Goal: Task Accomplishment & Management: Complete application form

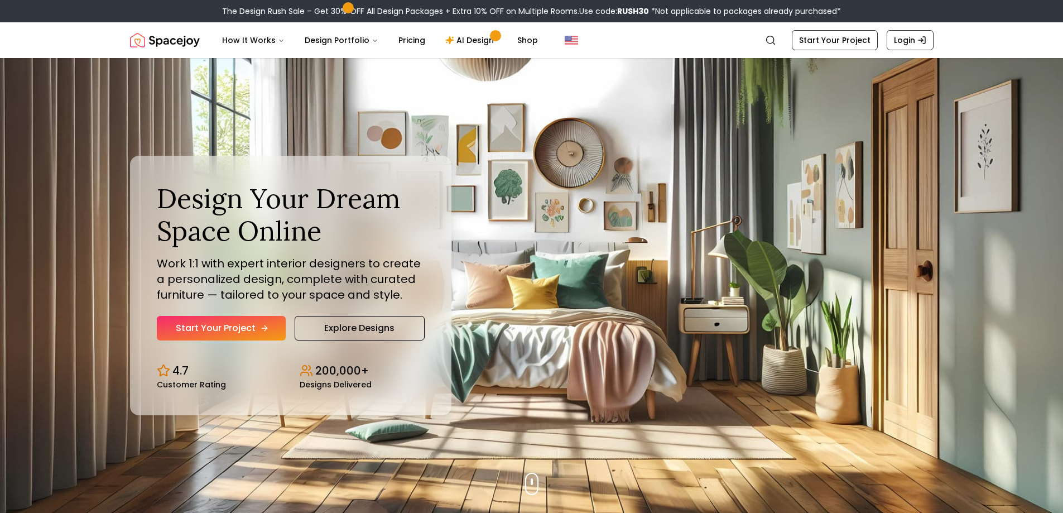
click at [238, 331] on link "Start Your Project" at bounding box center [221, 328] width 129 height 25
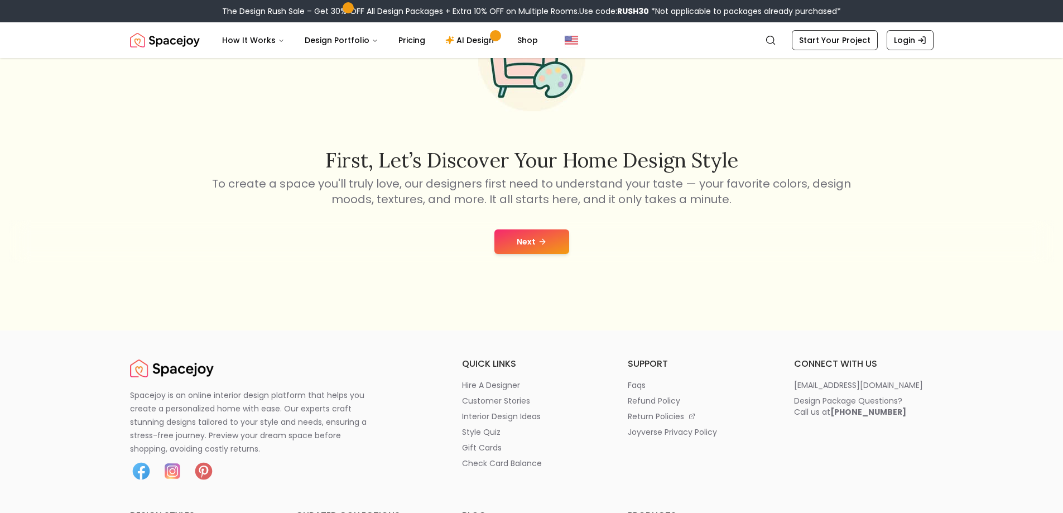
scroll to position [167, 0]
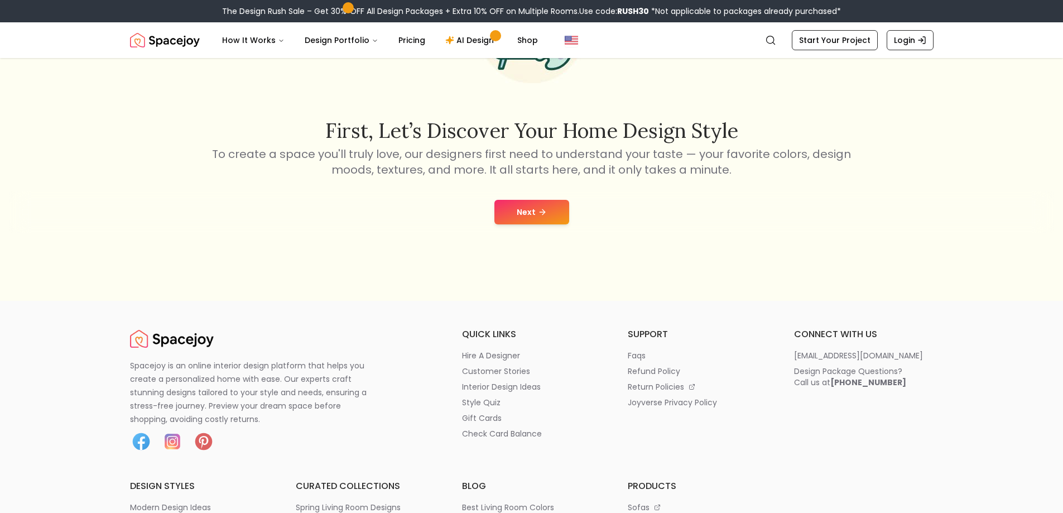
click at [515, 218] on button "Next" at bounding box center [531, 212] width 75 height 25
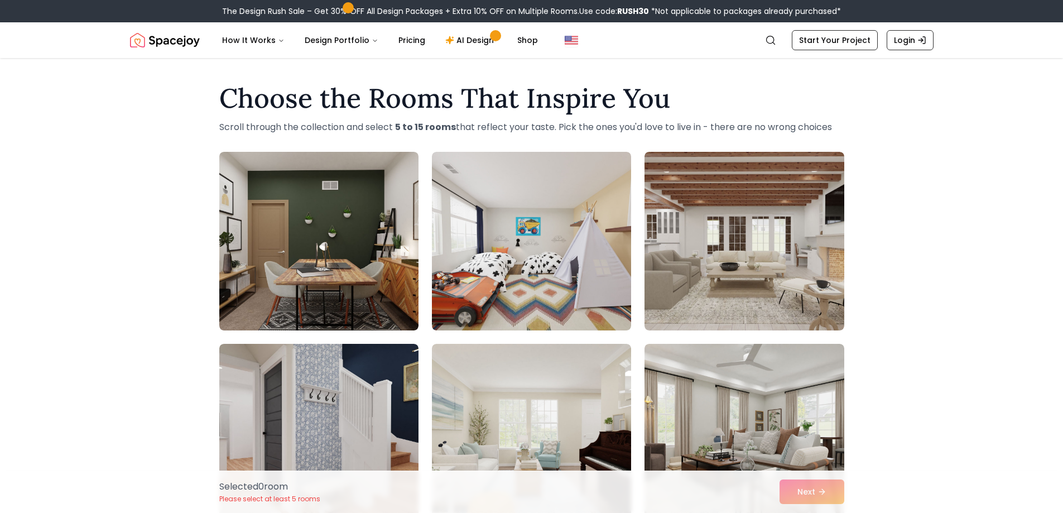
click at [118, 300] on div "Choose the Rooms That Inspire You Scroll through the collection and select 5 to…" at bounding box center [531, 495] width 1063 height 839
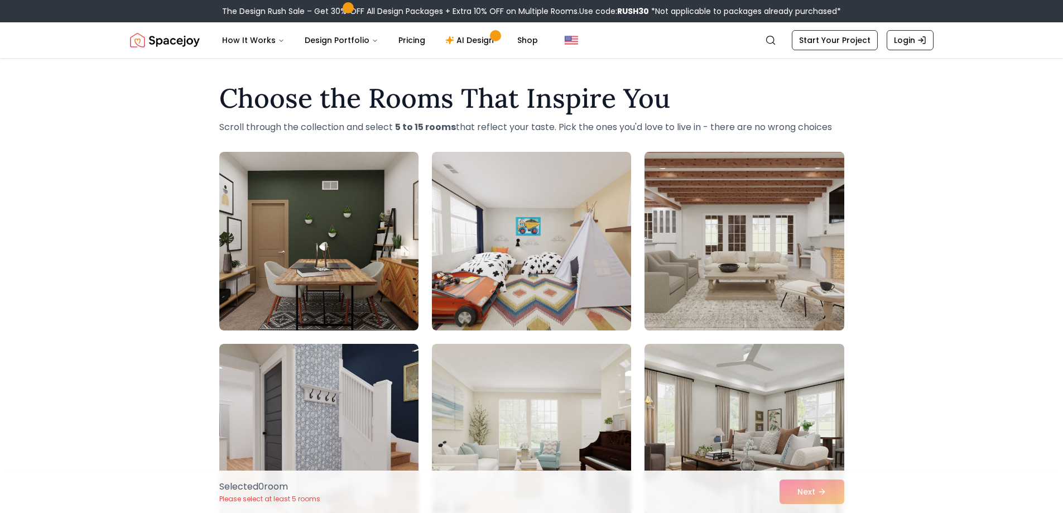
click at [779, 296] on img at bounding box center [743, 240] width 209 height 187
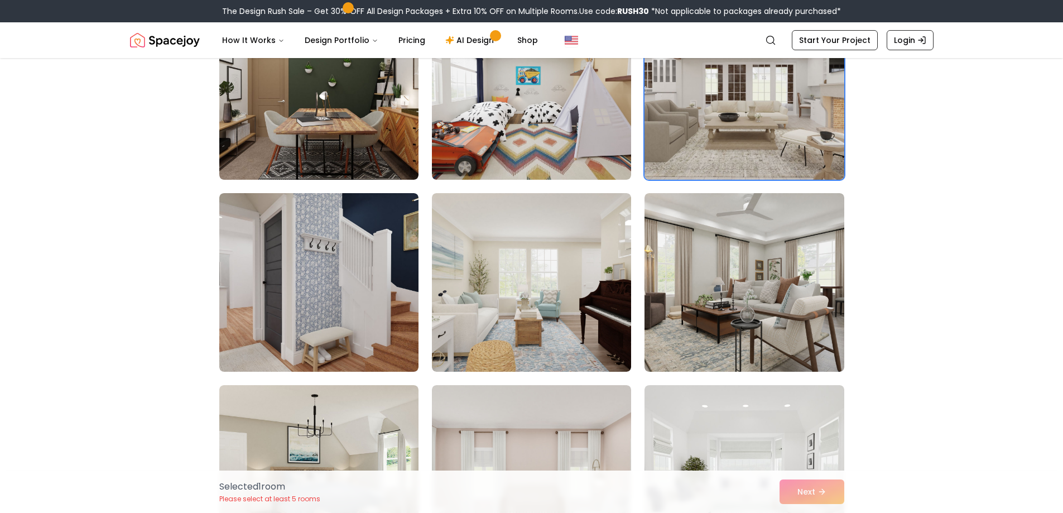
scroll to position [167, 0]
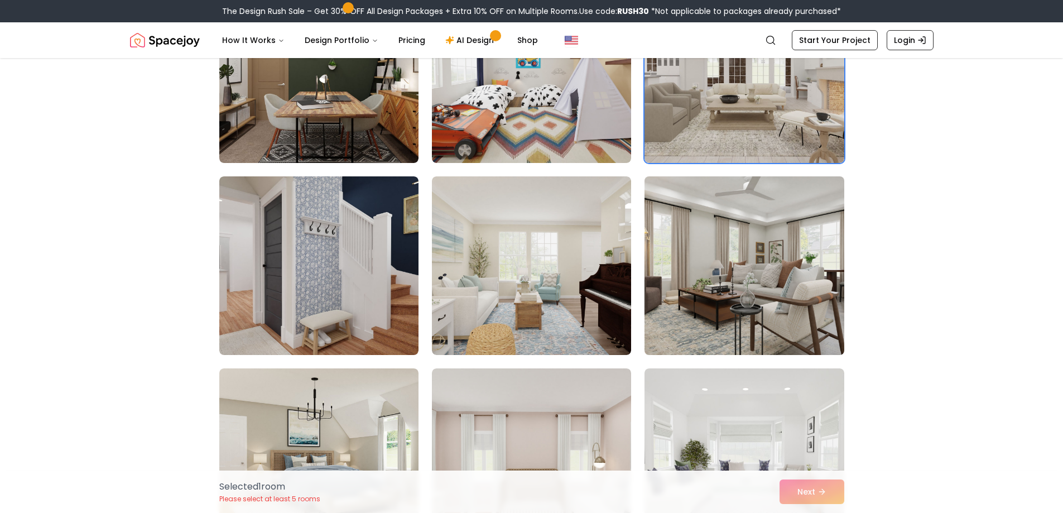
click at [758, 240] on img at bounding box center [743, 265] width 209 height 187
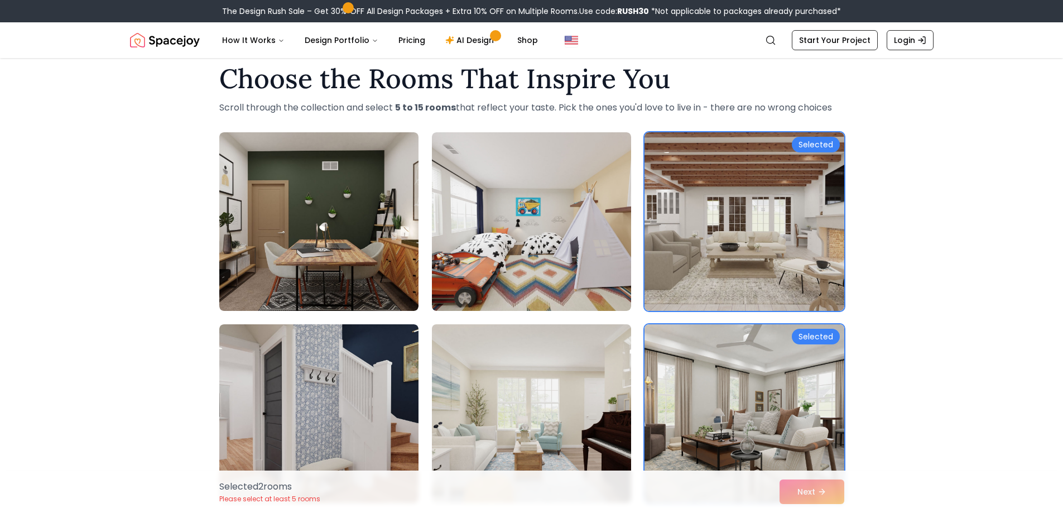
scroll to position [0, 0]
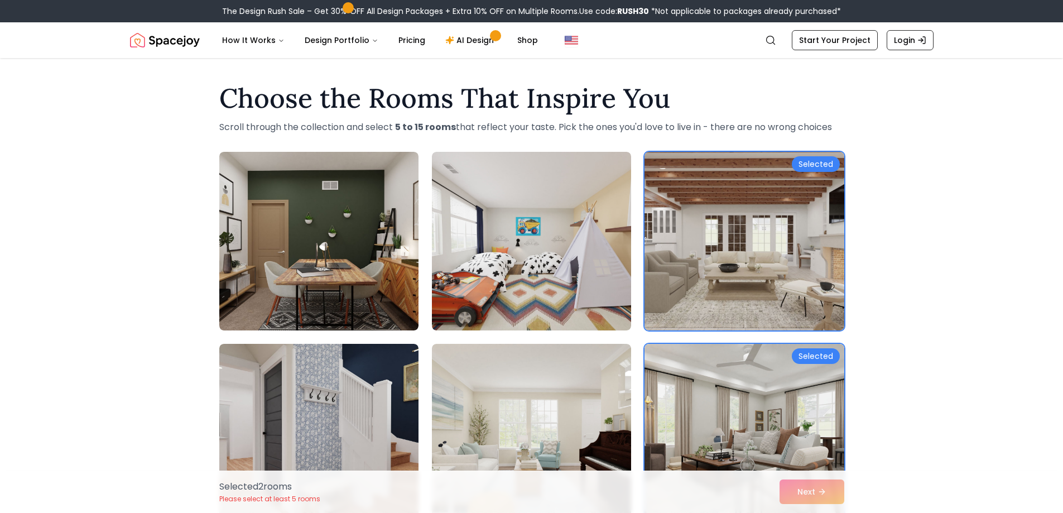
click at [786, 208] on img at bounding box center [743, 240] width 209 height 187
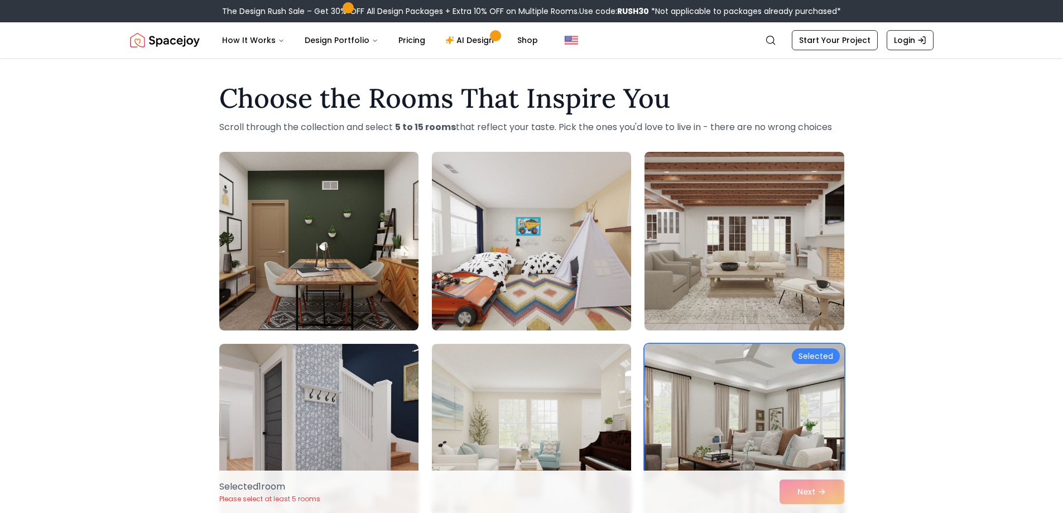
click at [755, 410] on img at bounding box center [743, 432] width 209 height 187
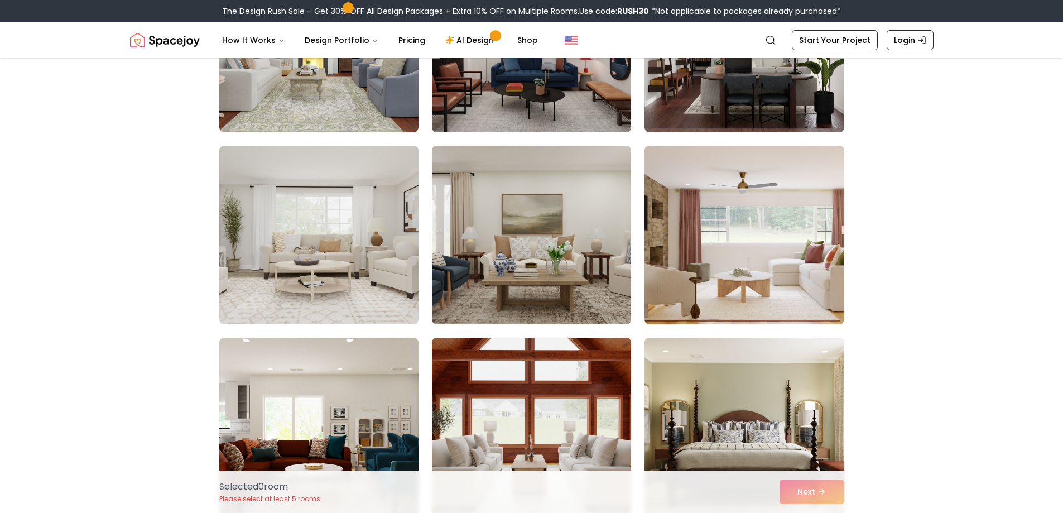
scroll to position [1339, 0]
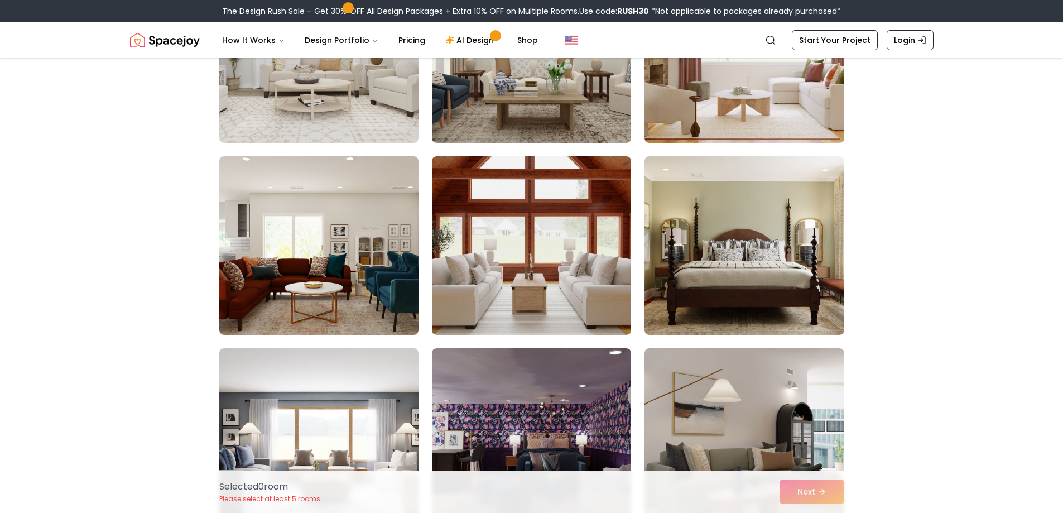
click at [83, 257] on div "Choose the Rooms That Inspire You Scroll through the collection and select 5 to…" at bounding box center [531, 116] width 1063 height 2758
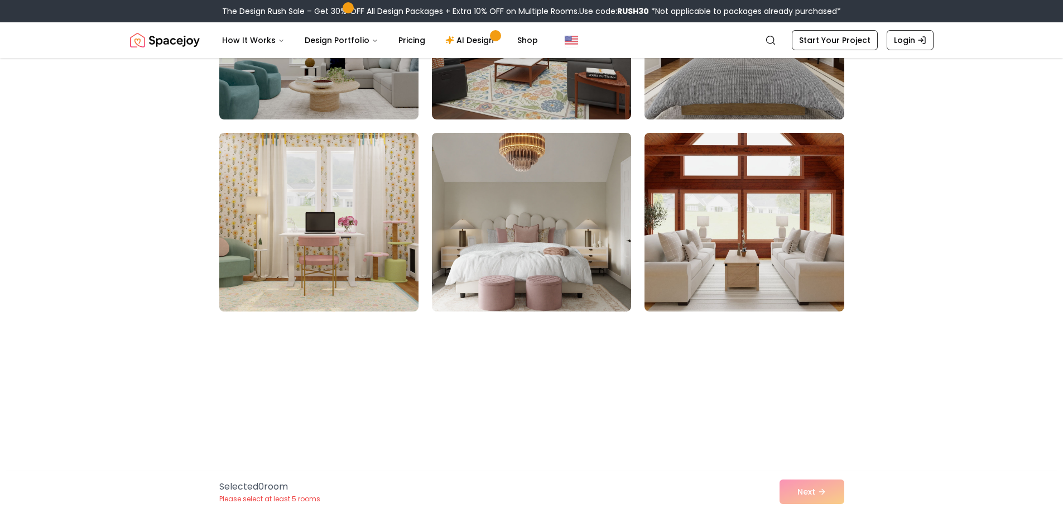
scroll to position [3681, 0]
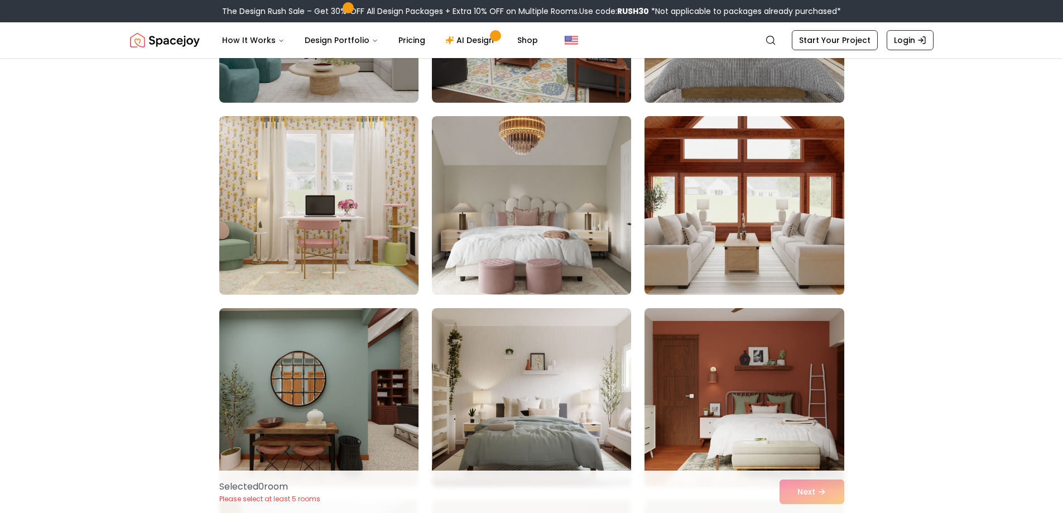
drag, startPoint x: 22, startPoint y: 216, endPoint x: 15, endPoint y: 215, distance: 7.3
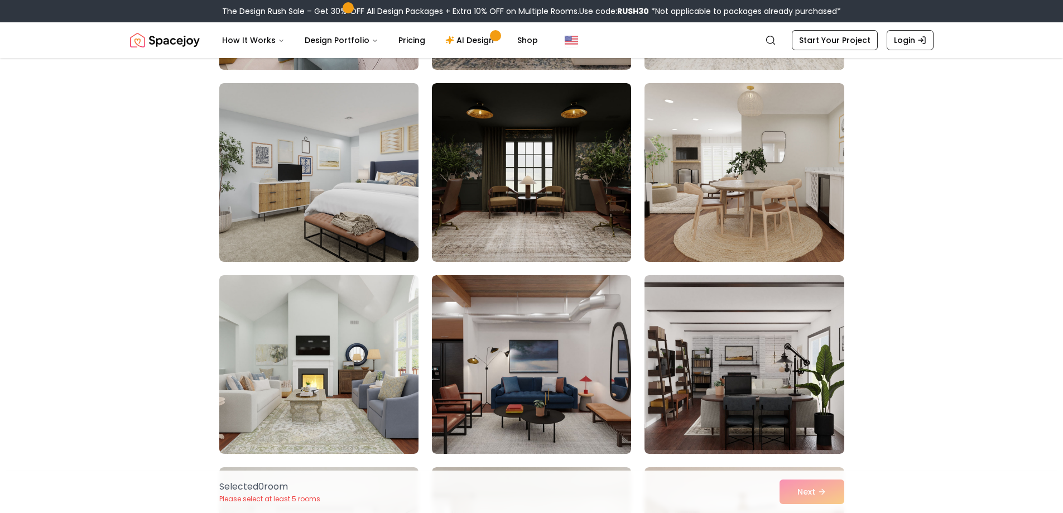
scroll to position [837, 0]
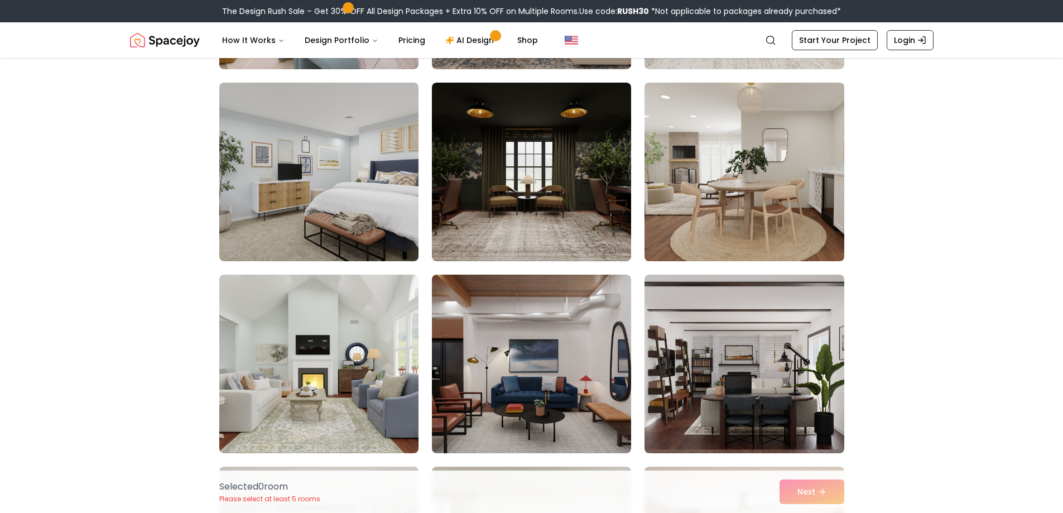
click at [736, 157] on img at bounding box center [743, 171] width 209 height 187
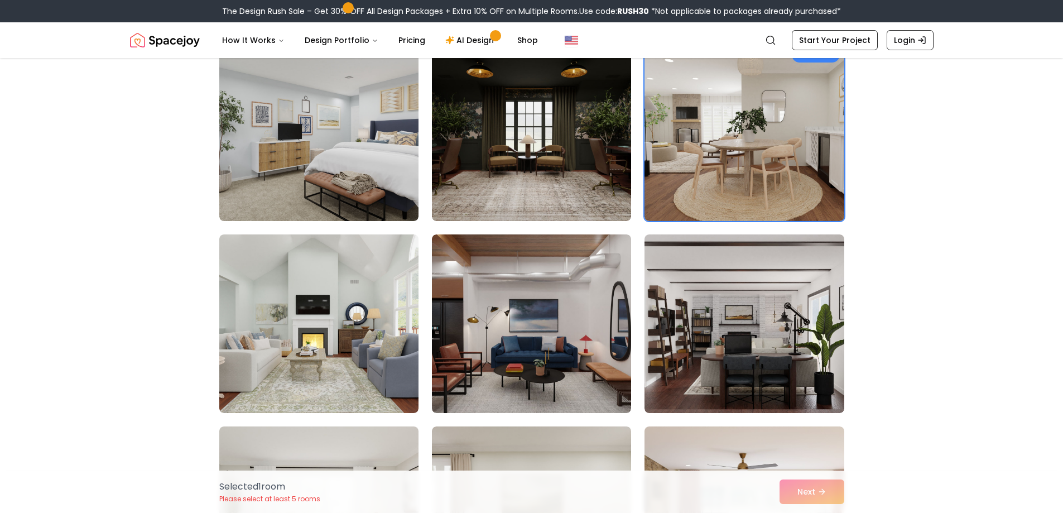
scroll to position [948, 0]
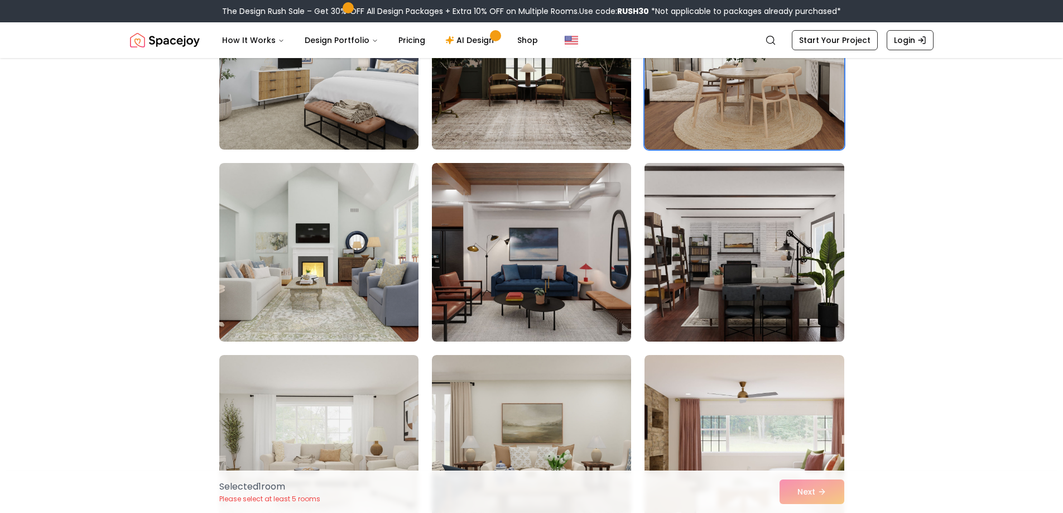
click at [761, 255] on img at bounding box center [743, 251] width 209 height 187
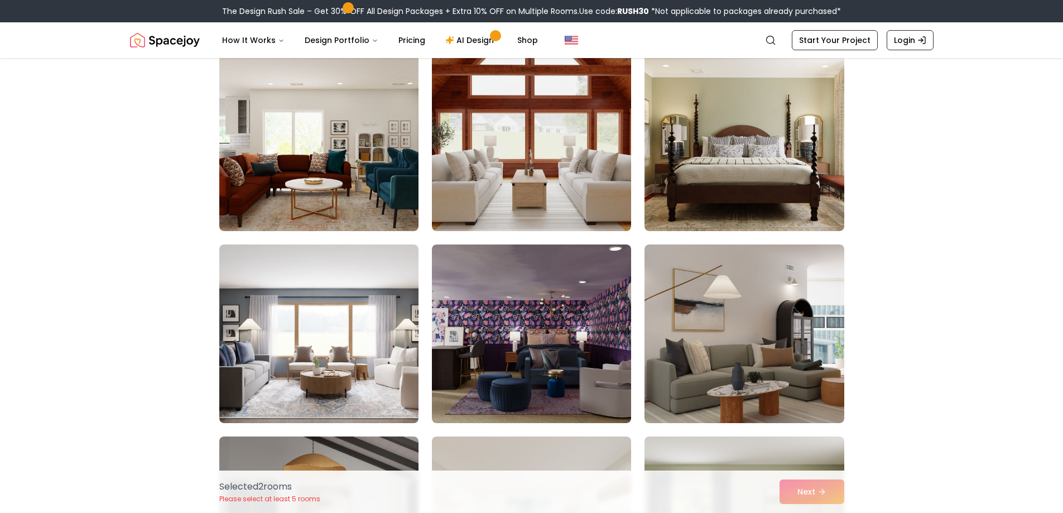
scroll to position [1450, 0]
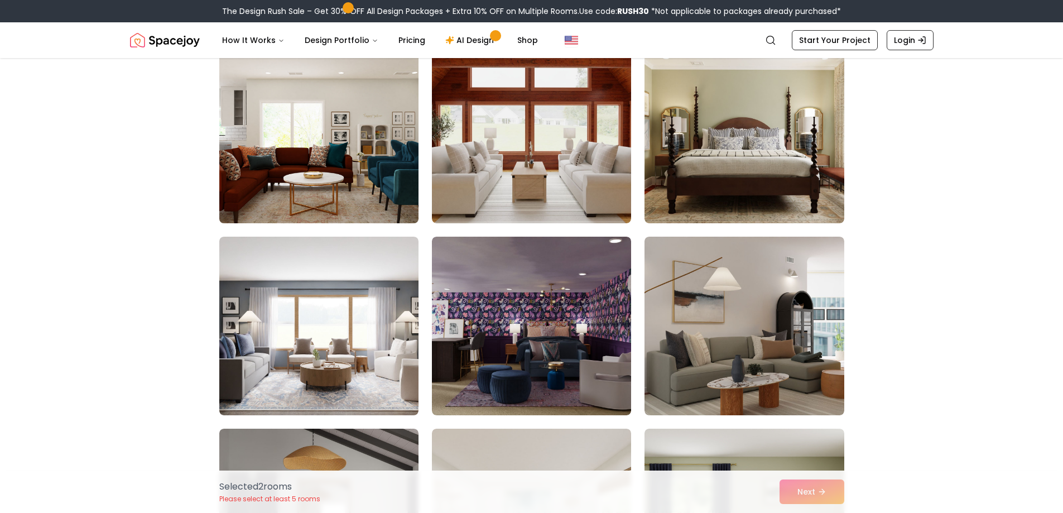
click at [329, 142] on img at bounding box center [318, 133] width 209 height 187
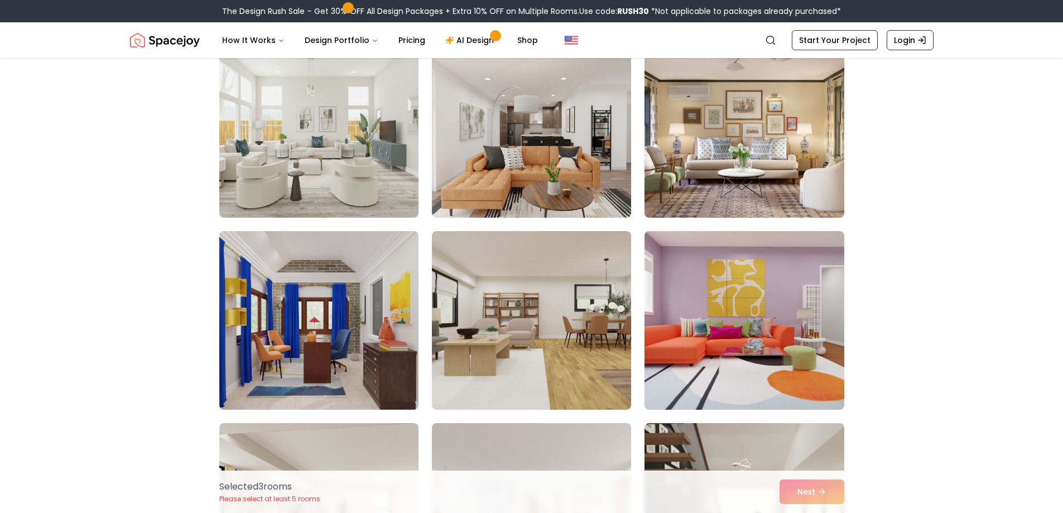
scroll to position [5131, 0]
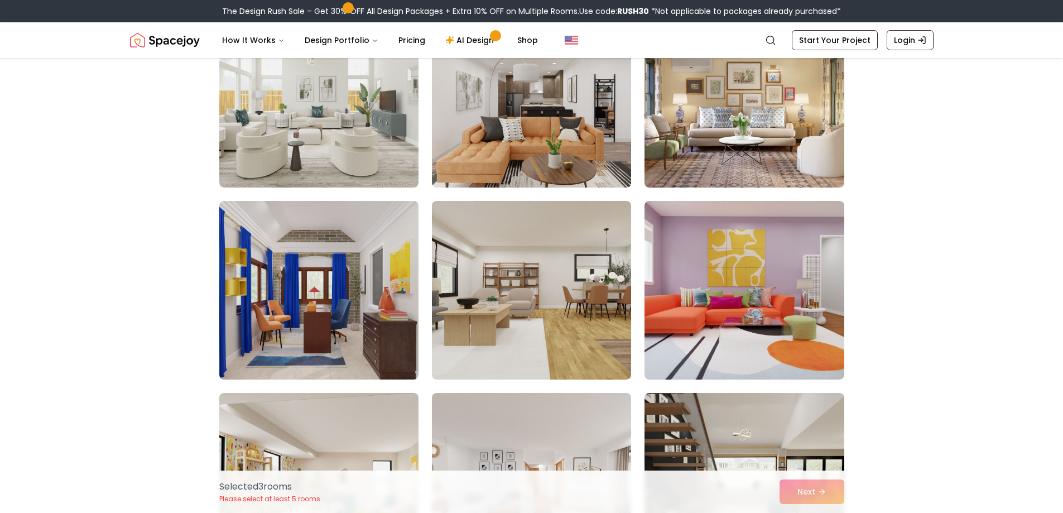
click at [504, 143] on img at bounding box center [531, 97] width 209 height 187
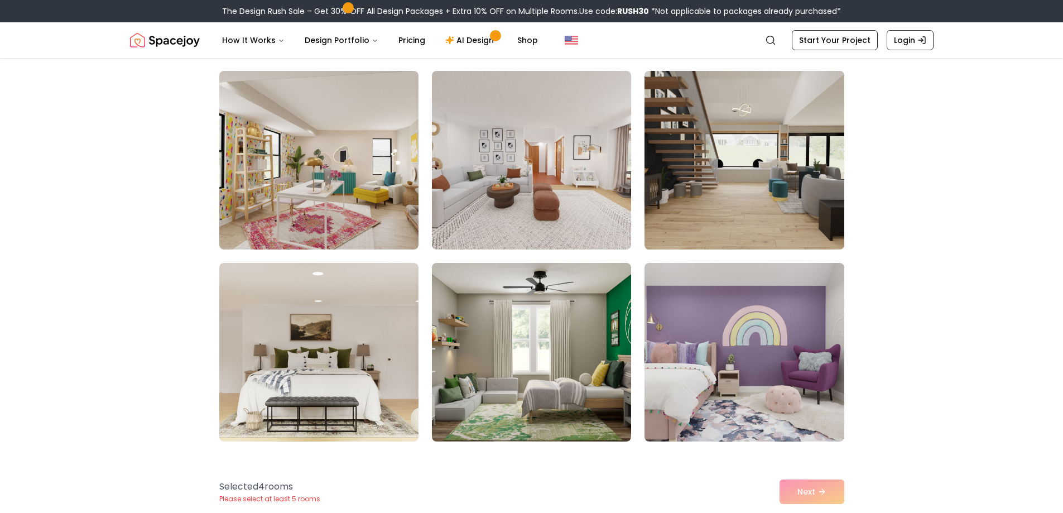
scroll to position [5466, 0]
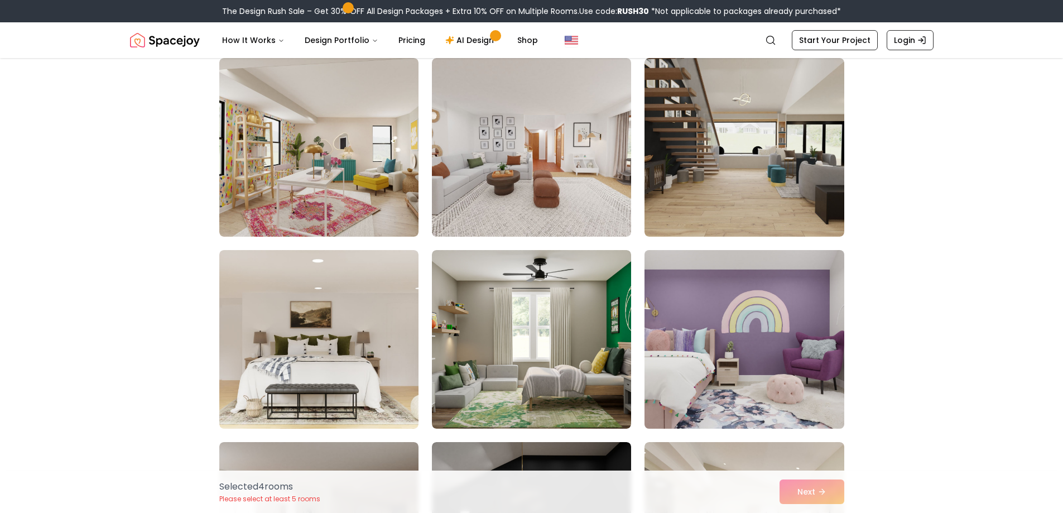
click at [794, 376] on img at bounding box center [743, 338] width 209 height 187
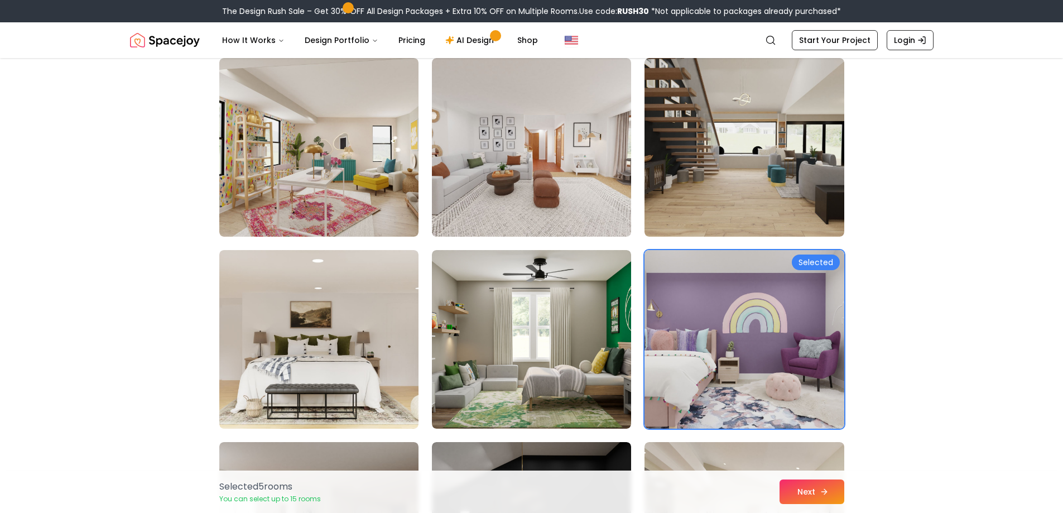
click at [815, 486] on button "Next" at bounding box center [811, 491] width 65 height 25
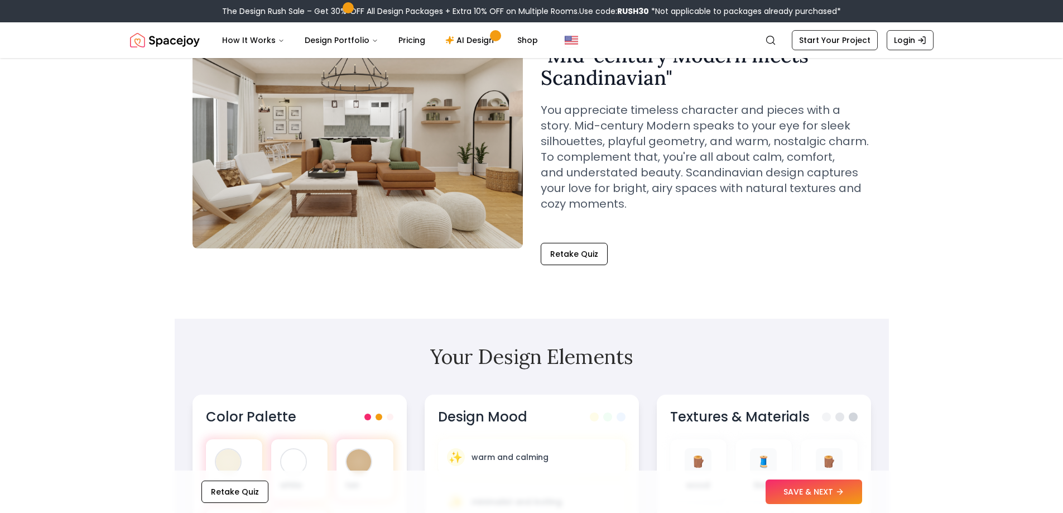
scroll to position [167, 0]
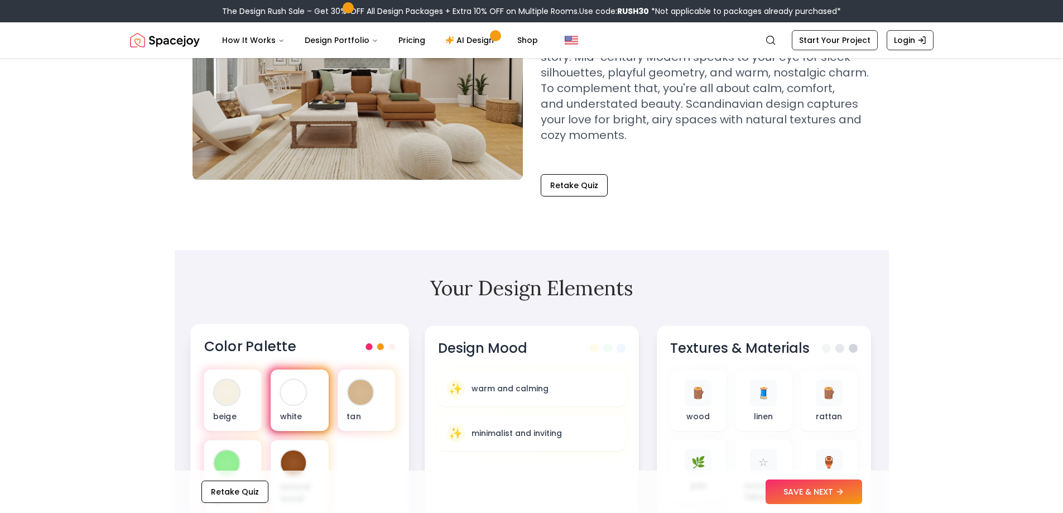
click at [281, 392] on div at bounding box center [293, 391] width 25 height 25
click at [323, 413] on div "white" at bounding box center [299, 399] width 57 height 61
drag, startPoint x: 308, startPoint y: 404, endPoint x: 293, endPoint y: 395, distance: 17.7
click at [306, 403] on div "white" at bounding box center [299, 399] width 57 height 61
click at [293, 395] on div at bounding box center [293, 391] width 25 height 25
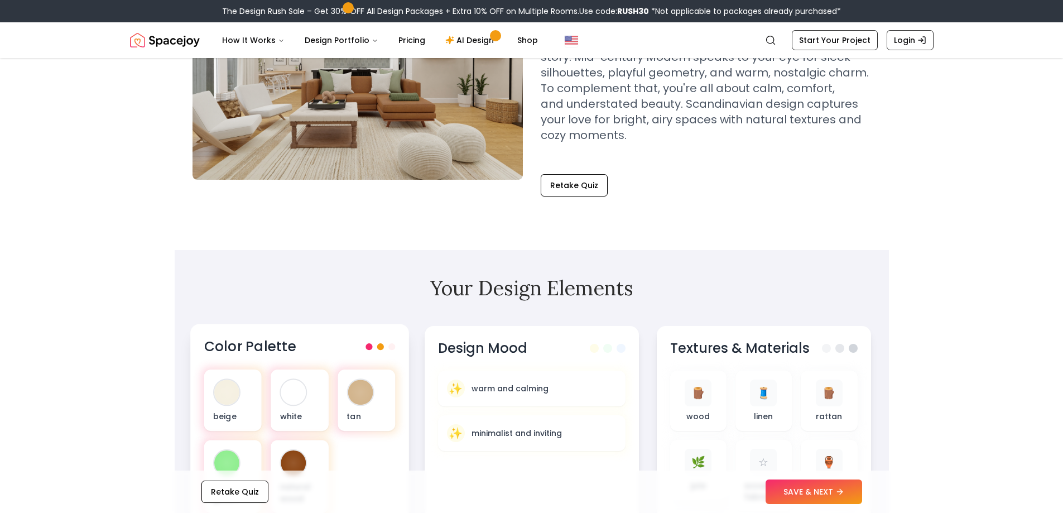
click at [382, 347] on span at bounding box center [379, 346] width 7 height 7
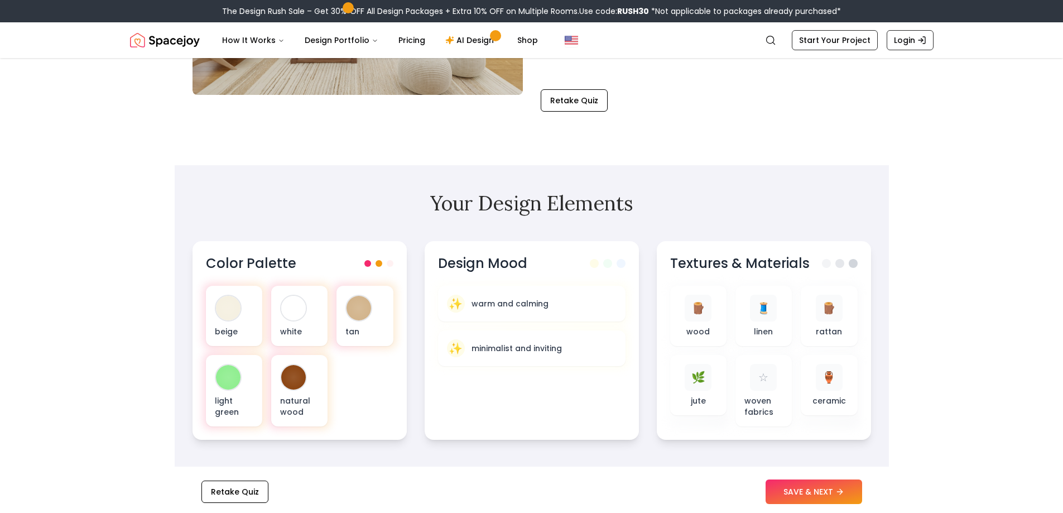
scroll to position [0, 0]
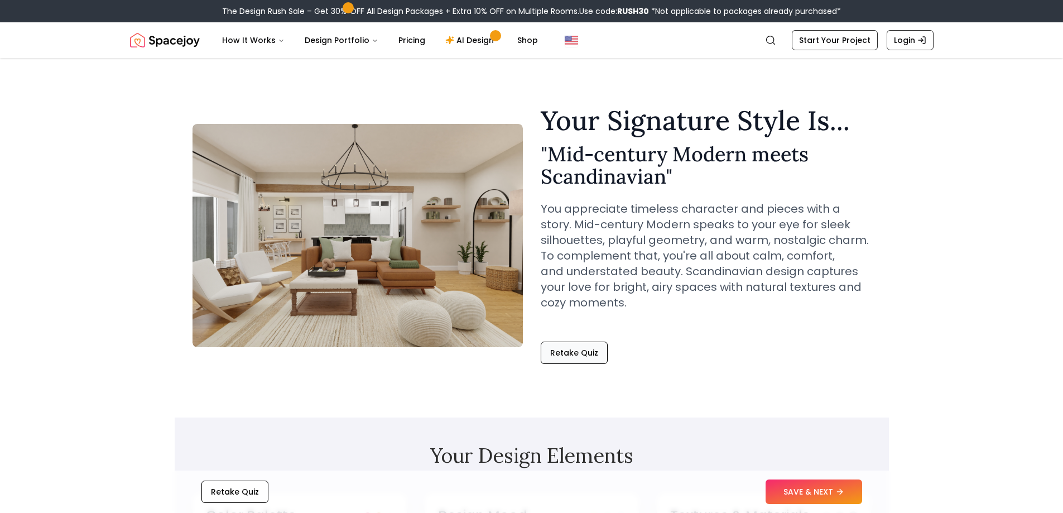
click at [580, 359] on button "Retake Quiz" at bounding box center [573, 352] width 67 height 22
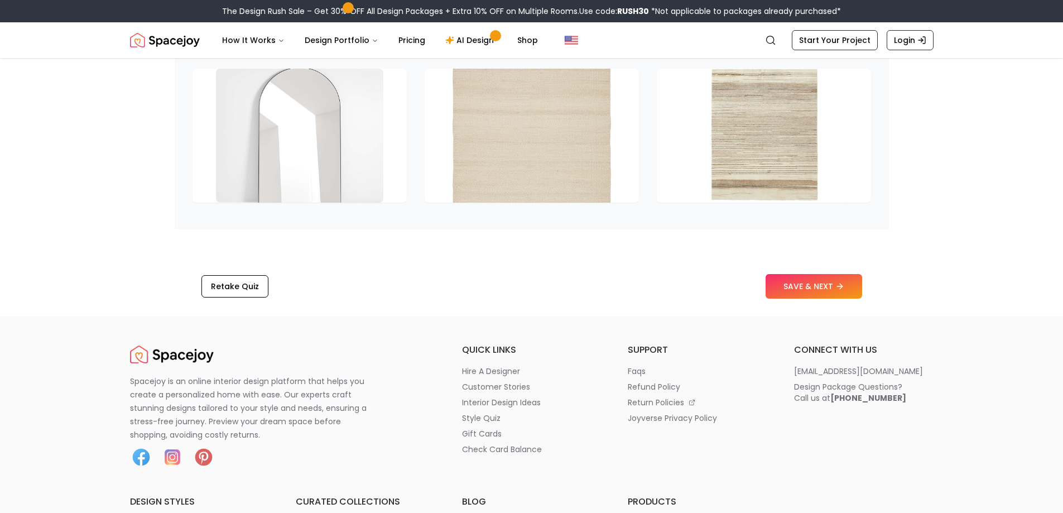
scroll to position [1785, 0]
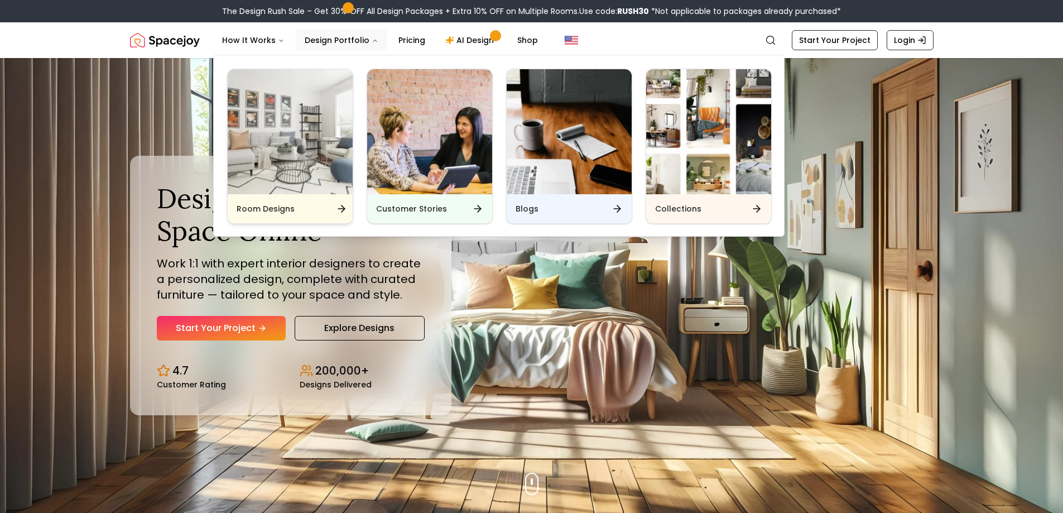
click at [276, 211] on h6 "Room Designs" at bounding box center [265, 208] width 58 height 11
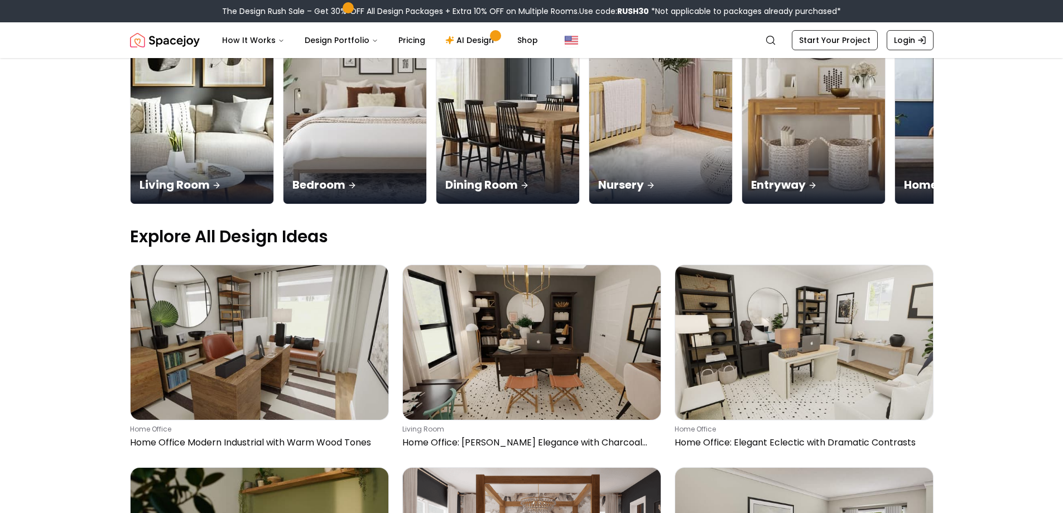
scroll to position [223, 0]
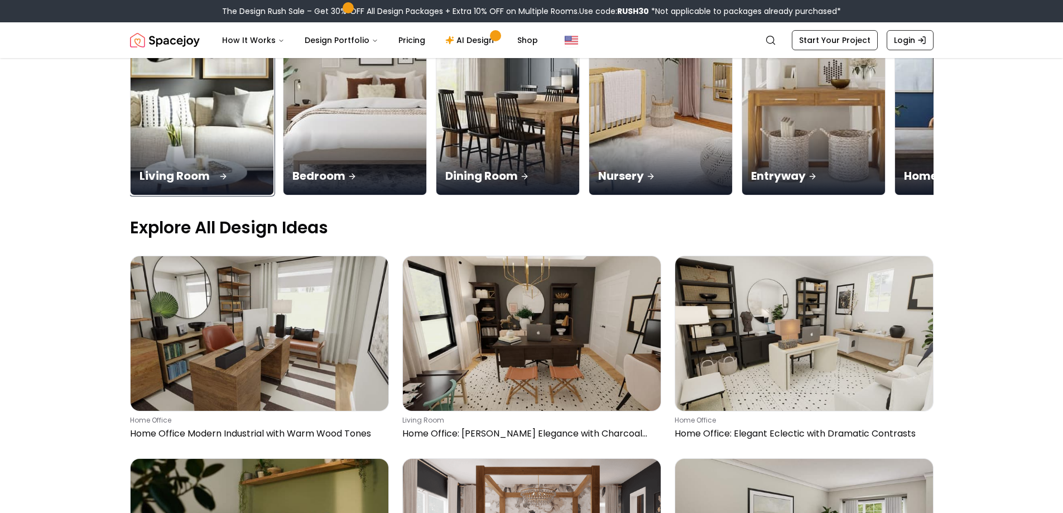
click at [245, 148] on div "Living Room" at bounding box center [202, 163] width 143 height 62
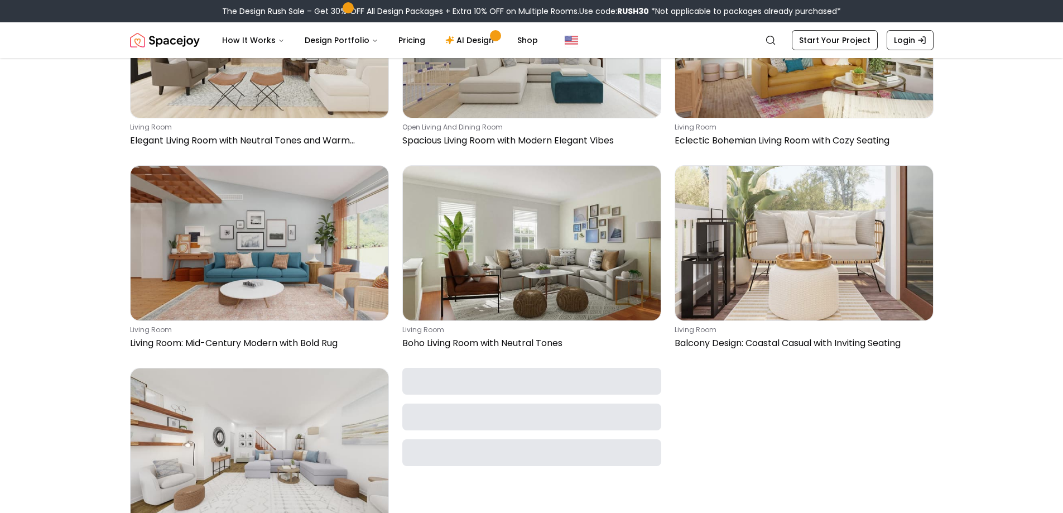
scroll to position [446, 0]
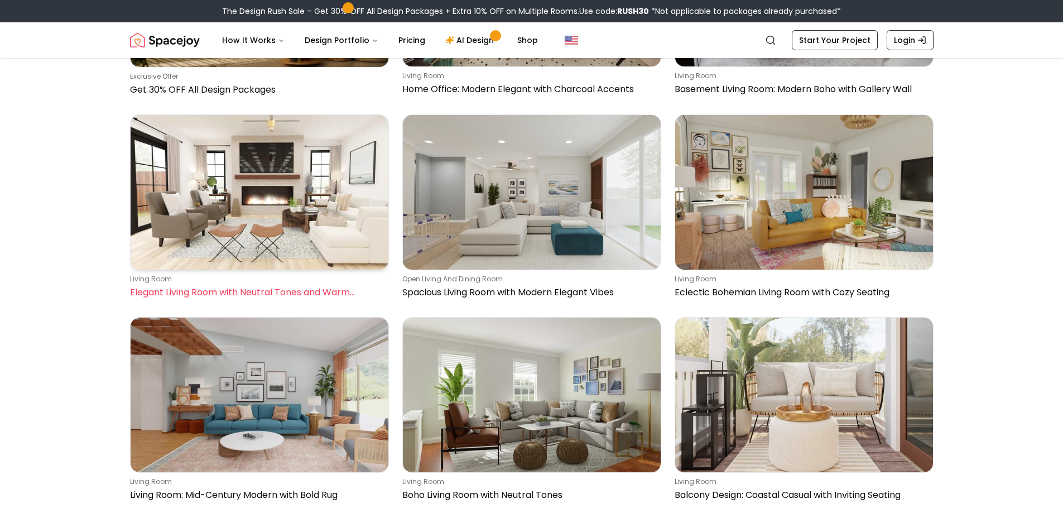
click at [300, 220] on img at bounding box center [260, 192] width 258 height 154
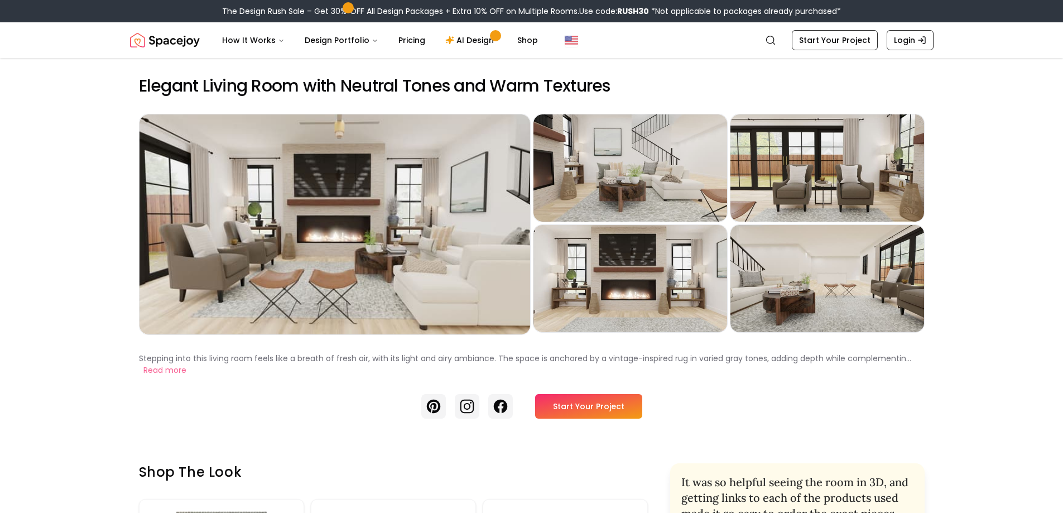
click at [597, 403] on link "Start Your Project" at bounding box center [588, 406] width 107 height 25
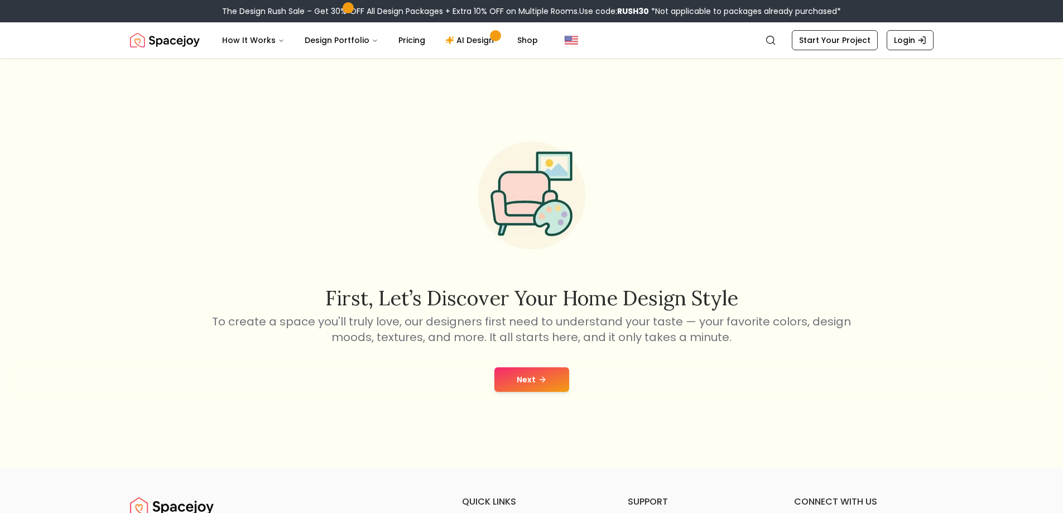
click at [511, 380] on button "Next" at bounding box center [531, 379] width 75 height 25
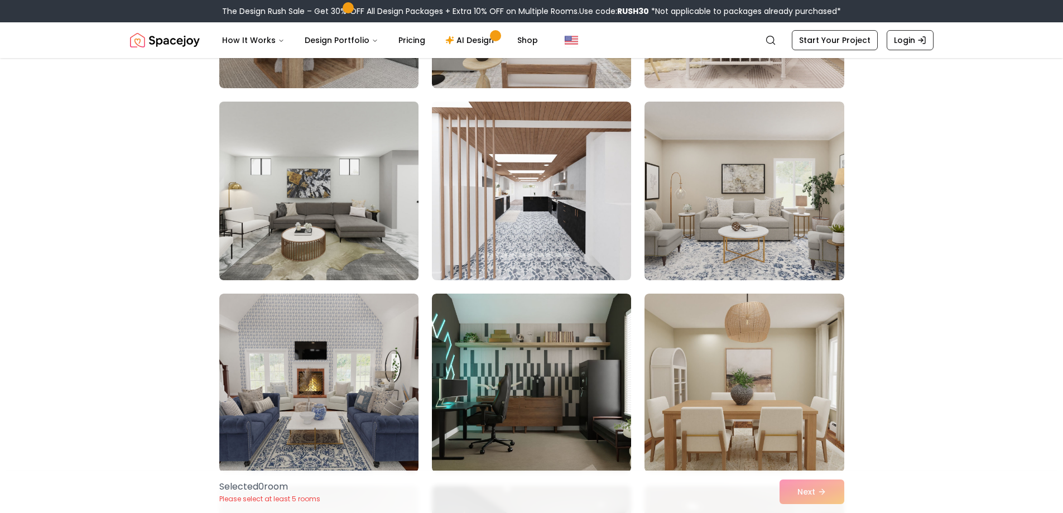
scroll to position [2566, 0]
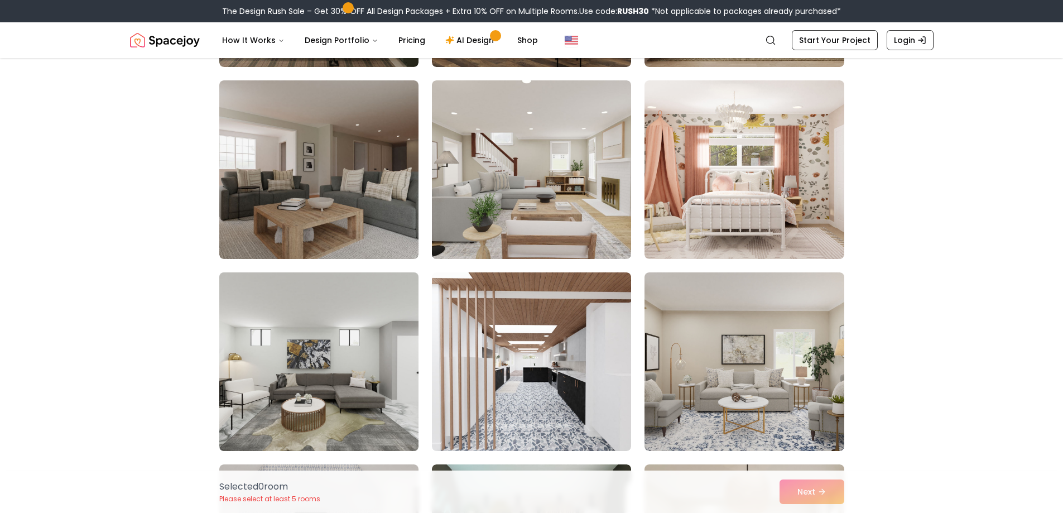
click at [339, 224] on img at bounding box center [318, 169] width 199 height 178
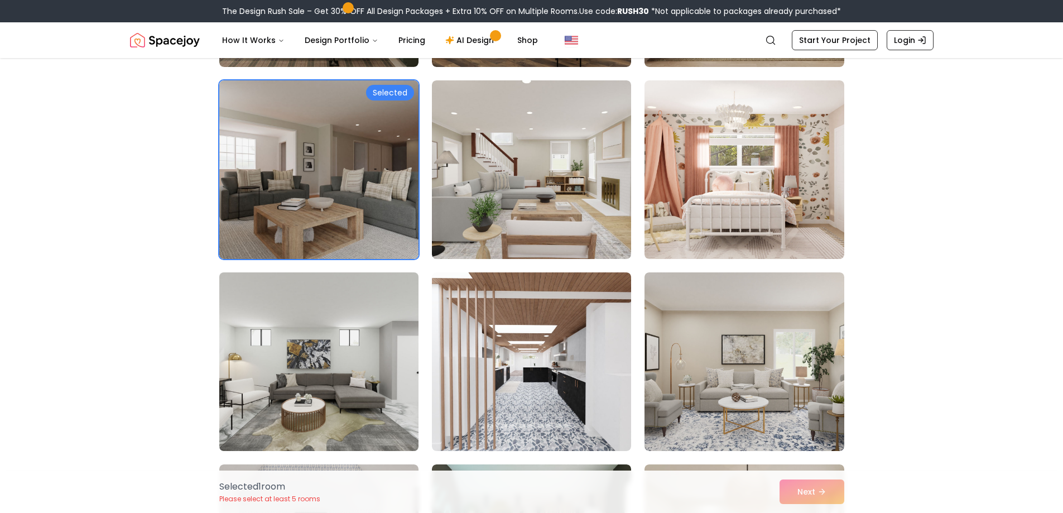
click at [362, 336] on img at bounding box center [318, 361] width 209 height 187
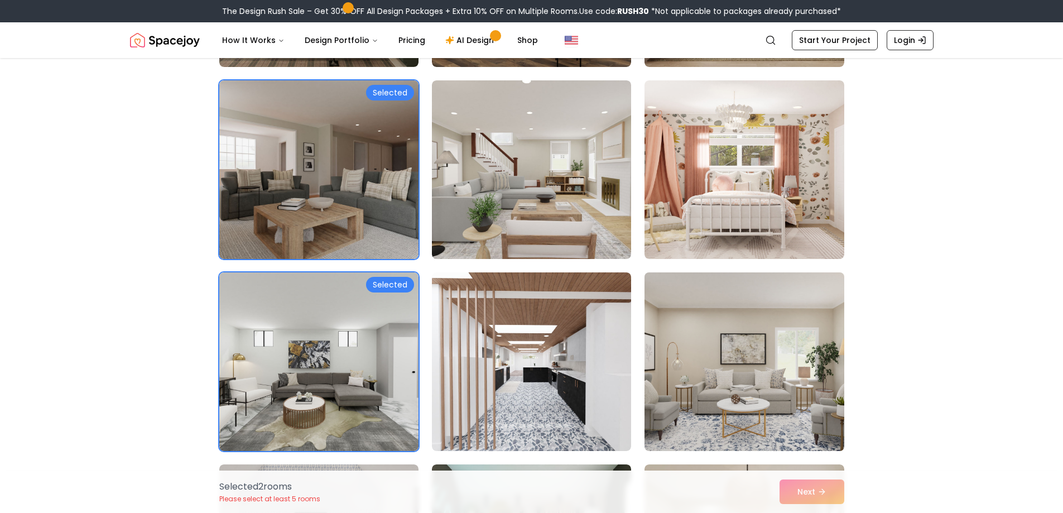
click at [818, 366] on img at bounding box center [743, 361] width 209 height 187
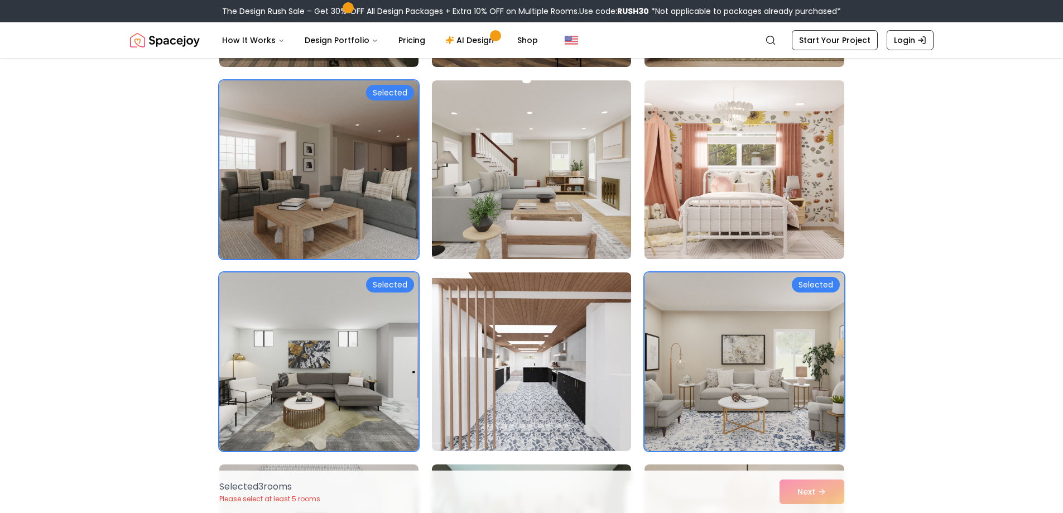
click at [752, 181] on img at bounding box center [743, 169] width 209 height 187
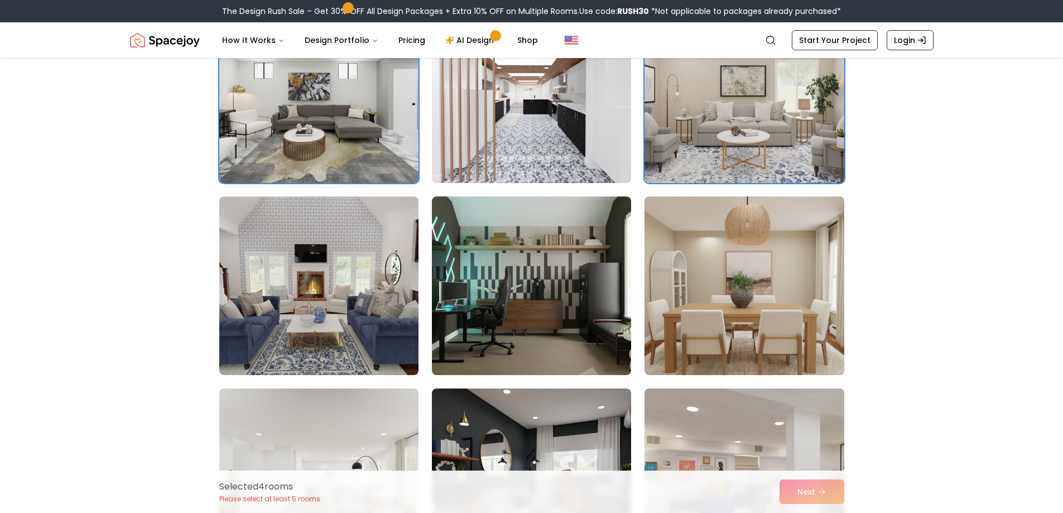
scroll to position [2900, 0]
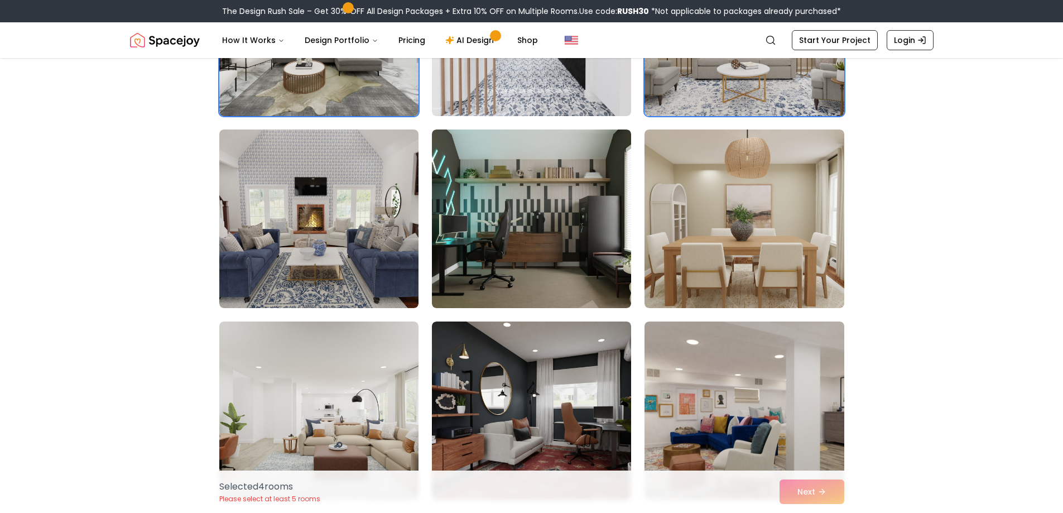
click at [754, 199] on img at bounding box center [743, 218] width 199 height 178
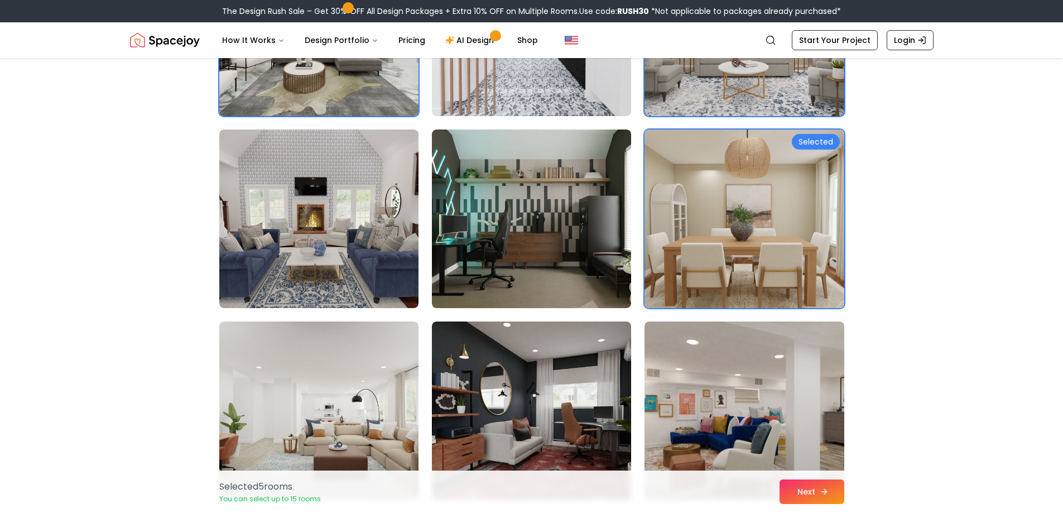
click at [808, 494] on button "Next" at bounding box center [811, 491] width 65 height 25
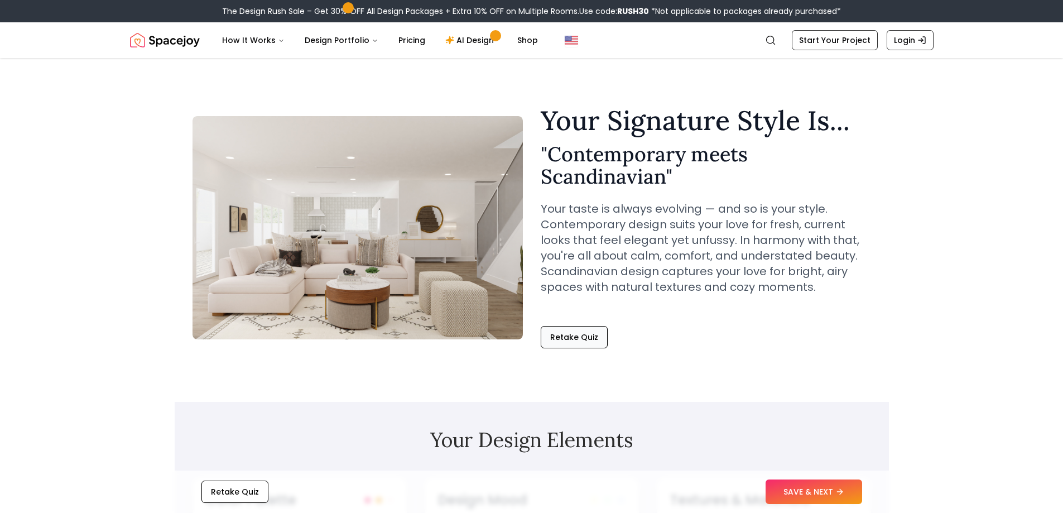
click at [558, 337] on button "Retake Quiz" at bounding box center [573, 337] width 67 height 22
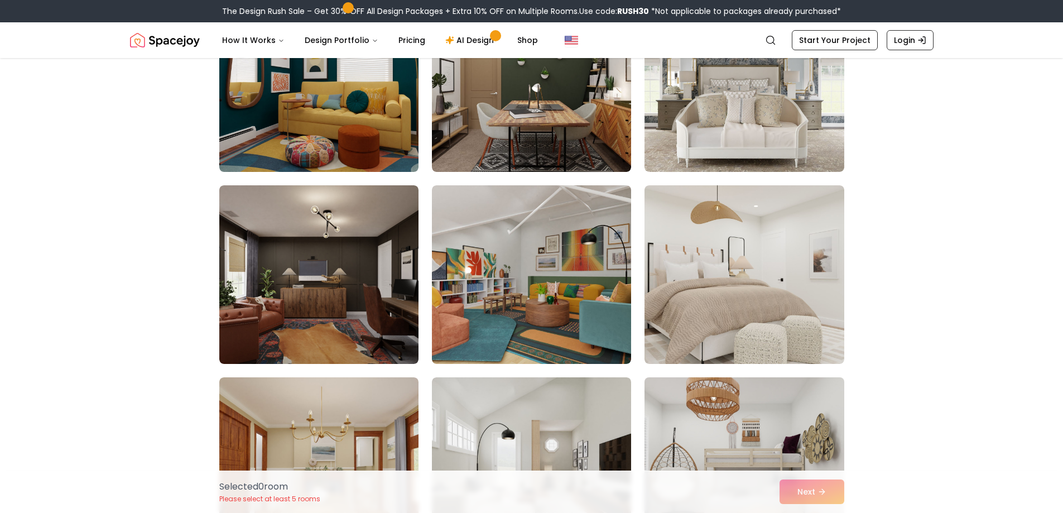
scroll to position [5187, 0]
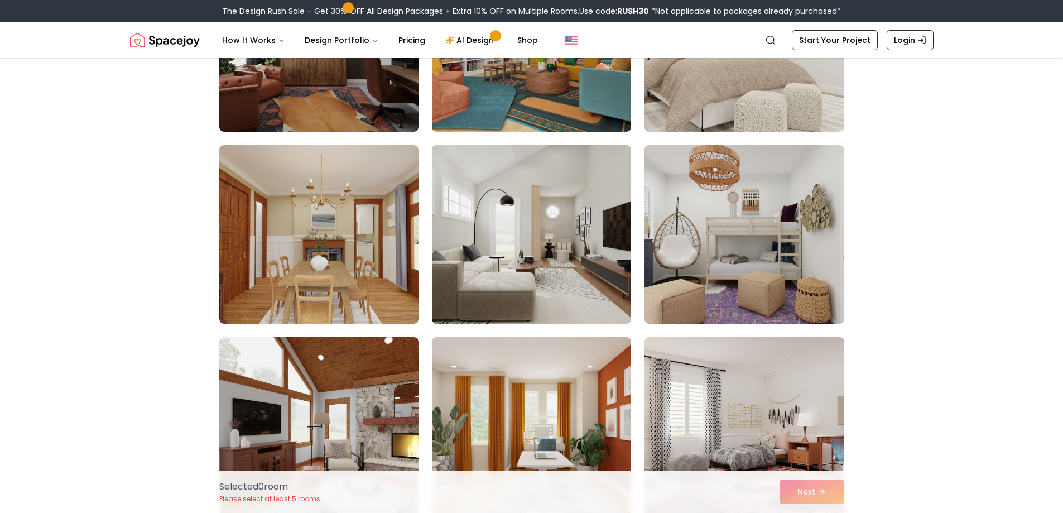
click at [516, 219] on img at bounding box center [531, 234] width 209 height 187
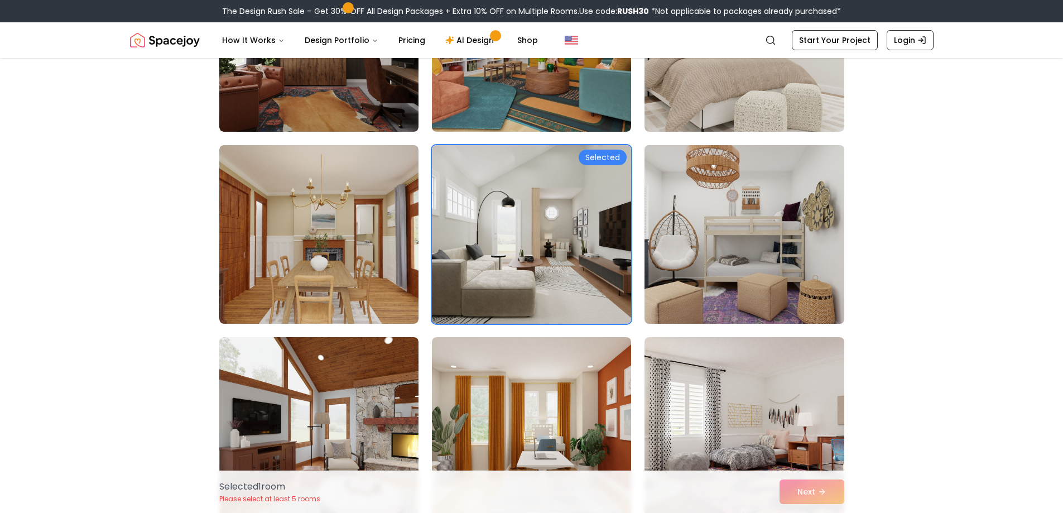
click at [757, 214] on img at bounding box center [743, 234] width 209 height 187
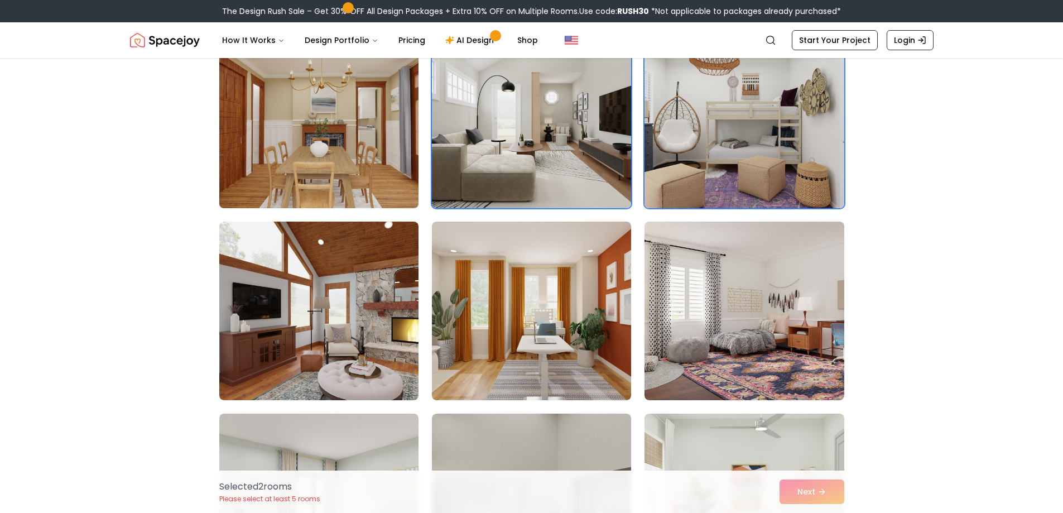
scroll to position [5466, 0]
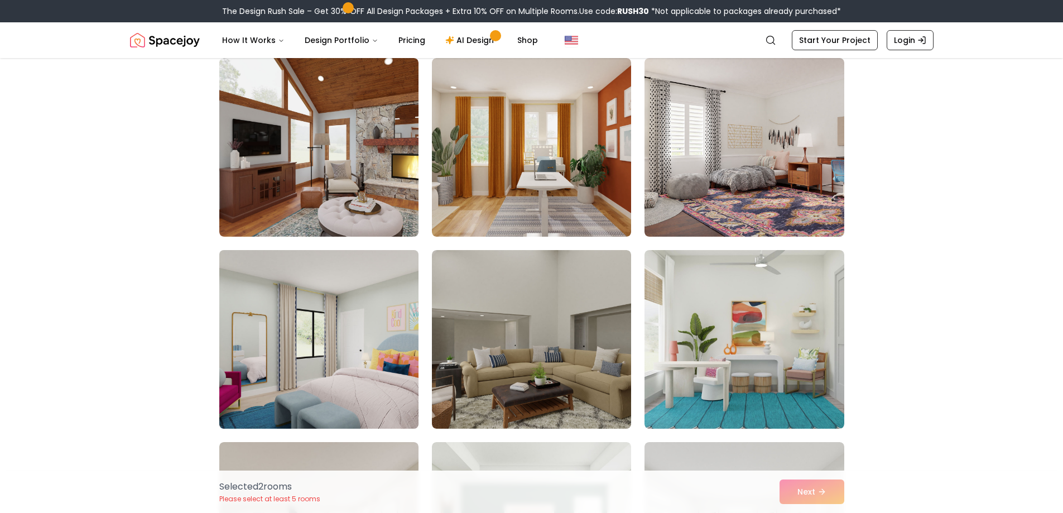
click at [267, 324] on img at bounding box center [318, 338] width 209 height 187
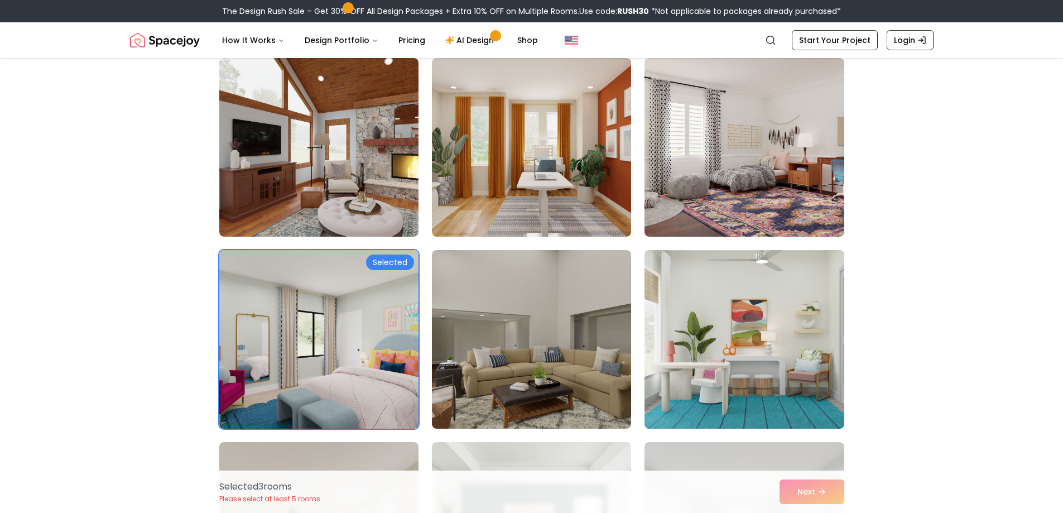
click at [703, 326] on img at bounding box center [743, 338] width 209 height 187
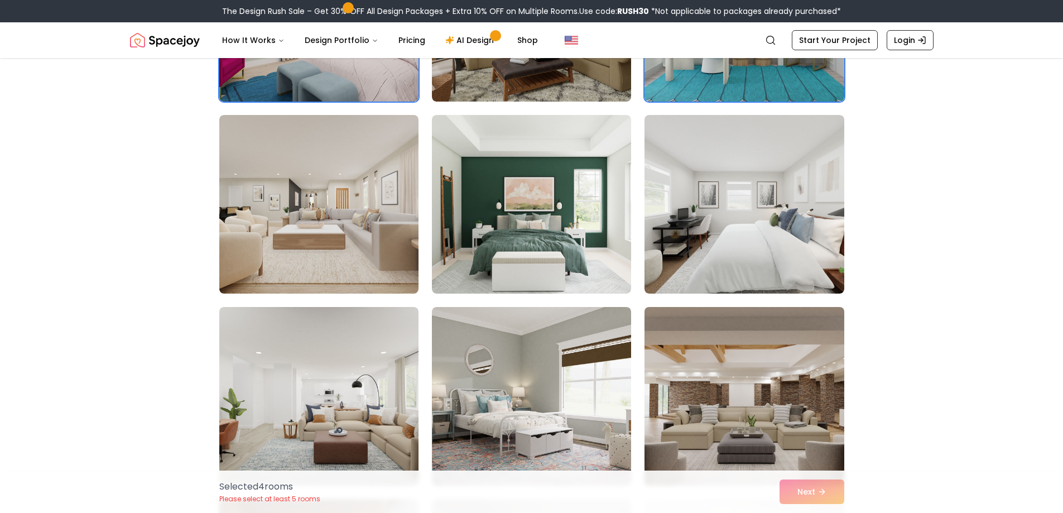
scroll to position [5801, 0]
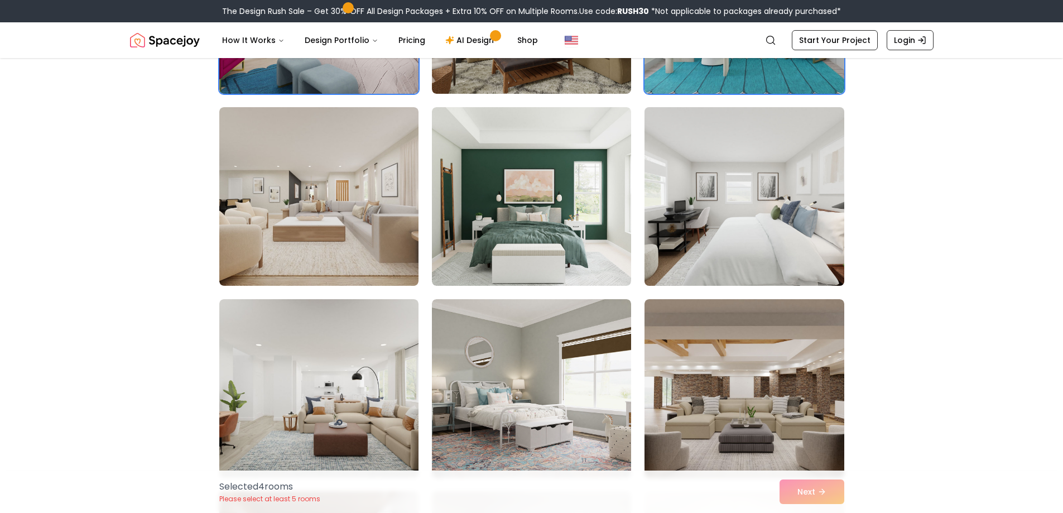
click at [739, 253] on img at bounding box center [743, 196] width 209 height 187
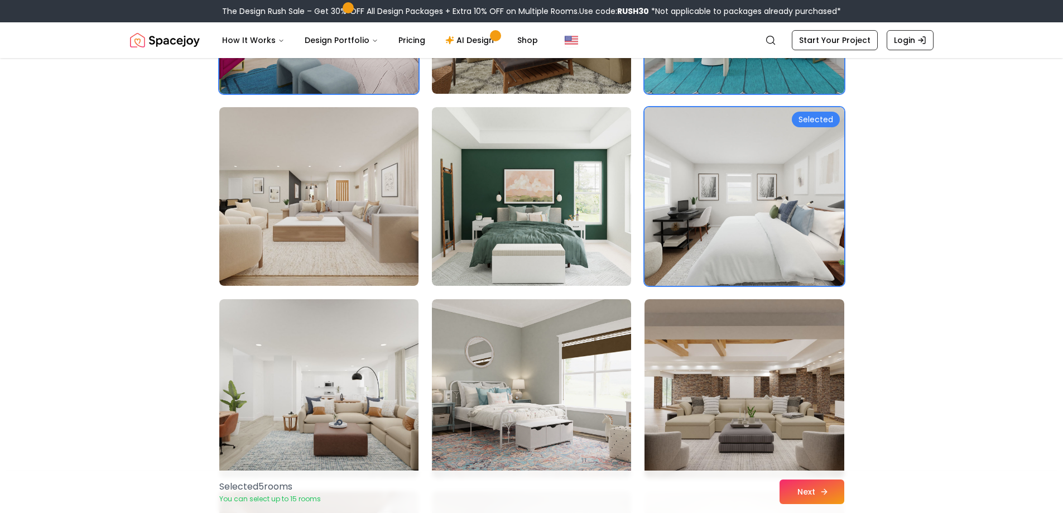
click at [819, 499] on button "Next" at bounding box center [811, 491] width 65 height 25
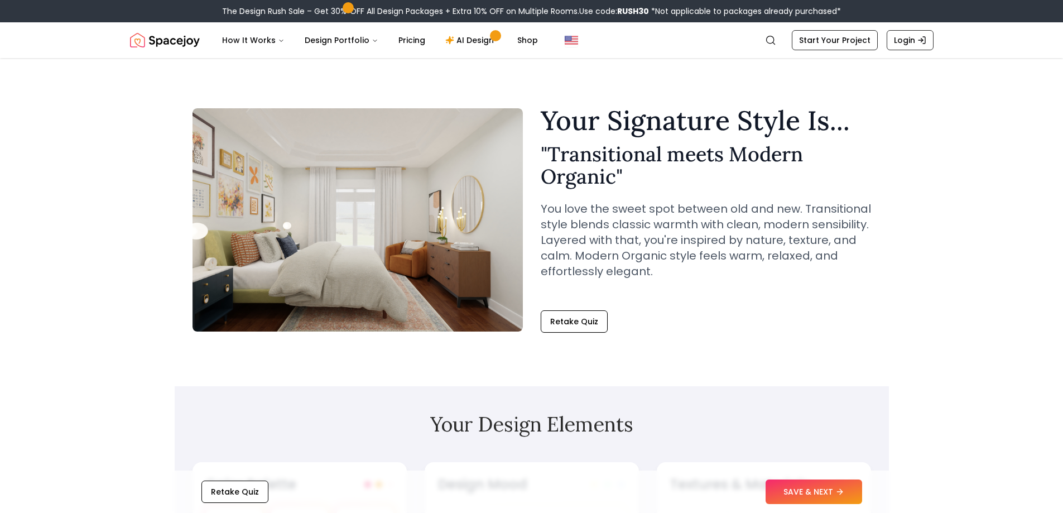
click at [446, 240] on img at bounding box center [357, 219] width 330 height 223
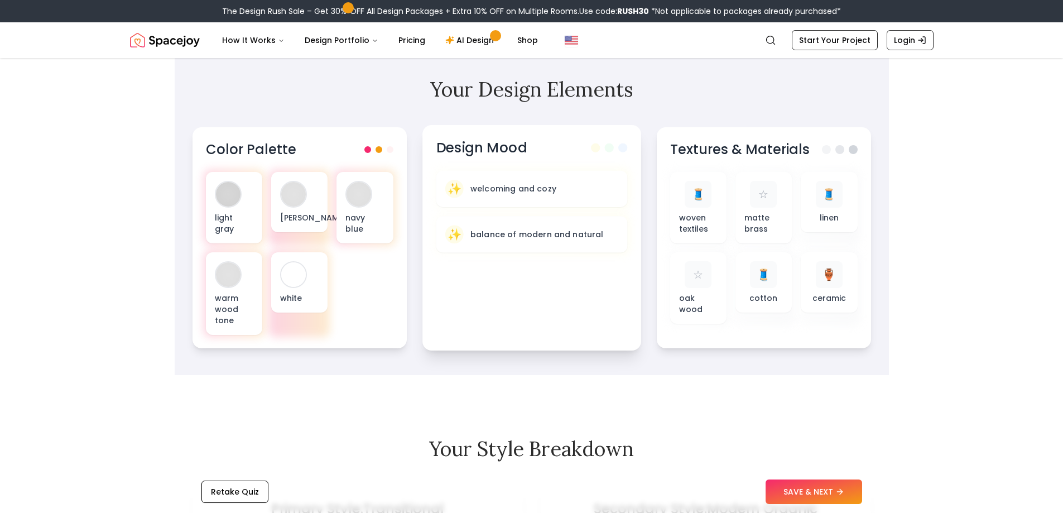
click at [625, 149] on span at bounding box center [622, 147] width 9 height 9
click at [608, 150] on span at bounding box center [608, 147] width 9 height 9
click at [742, 144] on h3 "Textures & Materials" at bounding box center [739, 148] width 142 height 18
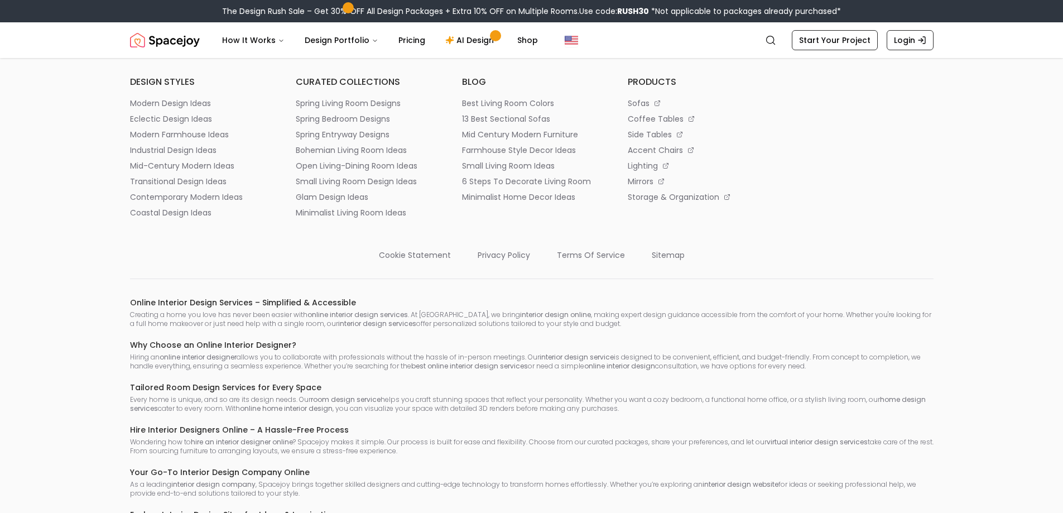
scroll to position [1887, 0]
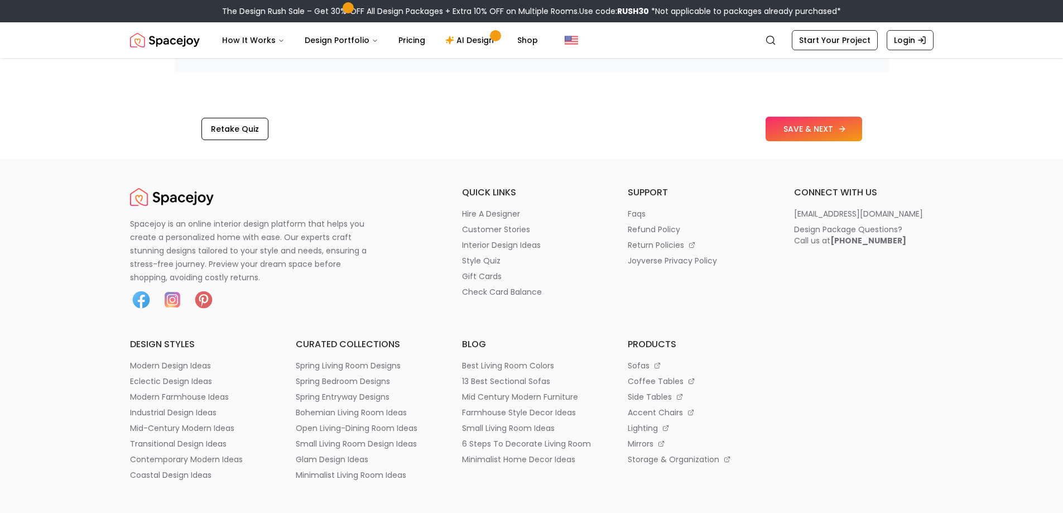
click at [809, 132] on button "SAVE & NEXT" at bounding box center [813, 129] width 96 height 25
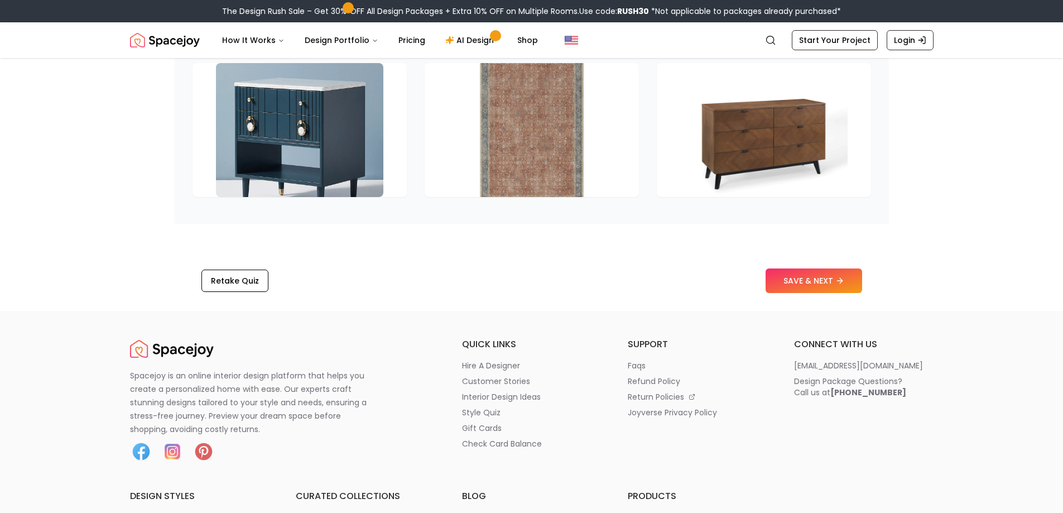
scroll to position [1583, 0]
